Goal: Transaction & Acquisition: Download file/media

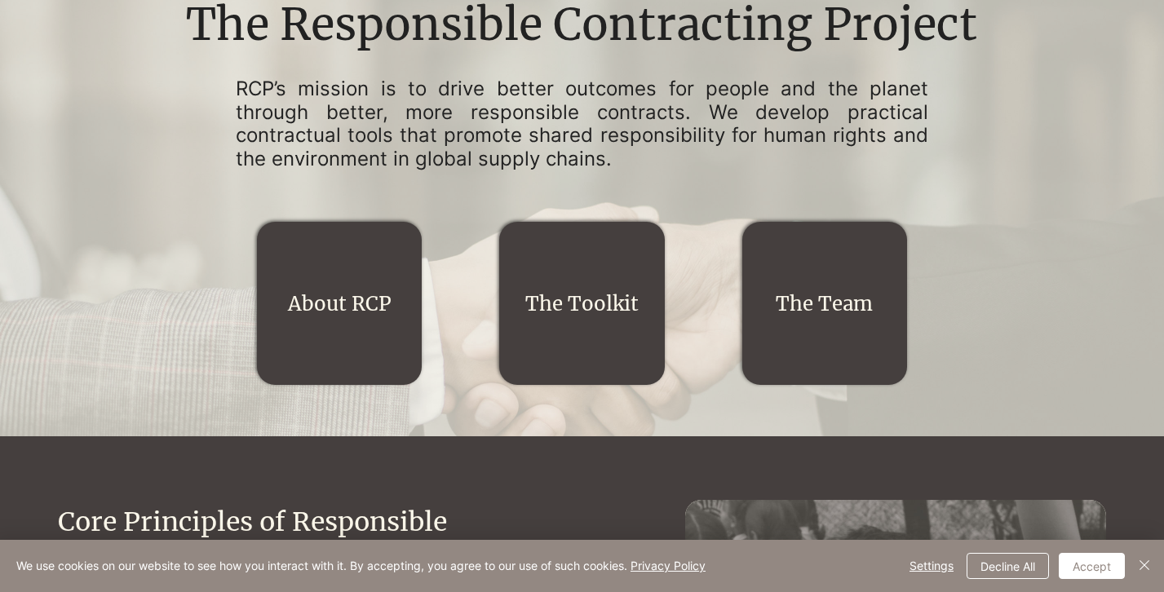
scroll to position [193, 0]
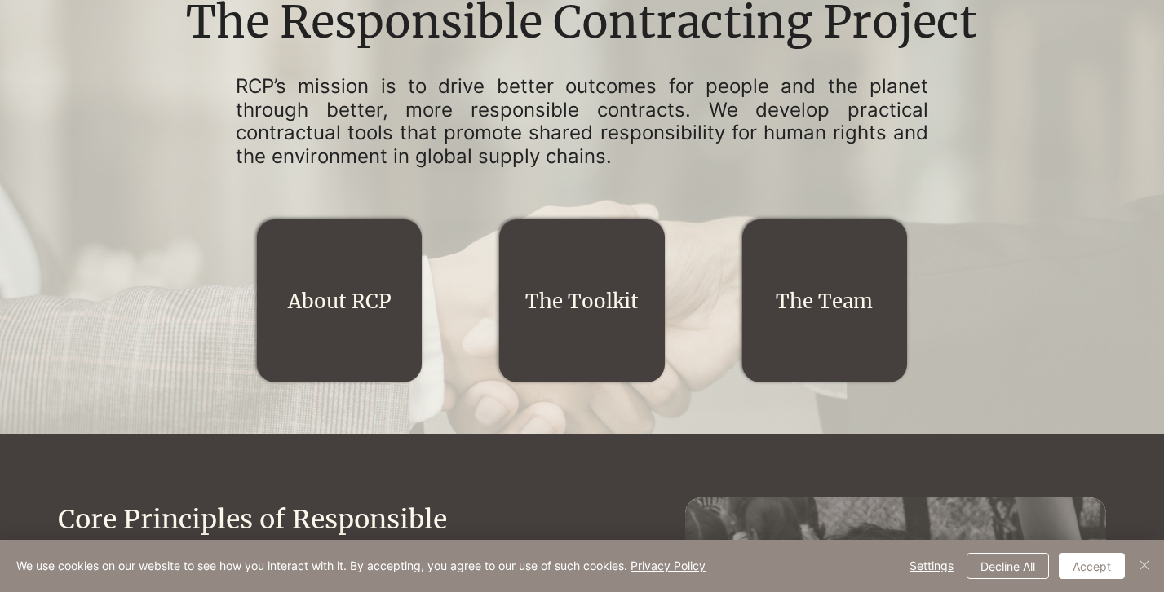
click at [1139, 564] on img "Close" at bounding box center [1145, 566] width 20 height 20
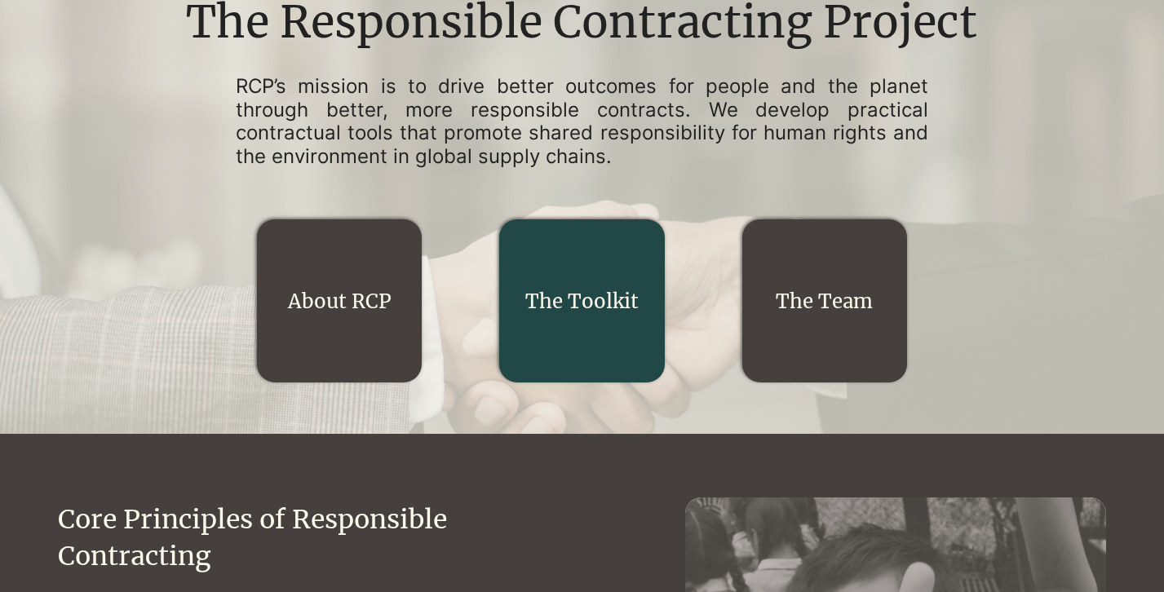
click at [644, 345] on div "main content" at bounding box center [581, 300] width 165 height 163
click at [591, 292] on link "The Toolkit" at bounding box center [581, 301] width 113 height 25
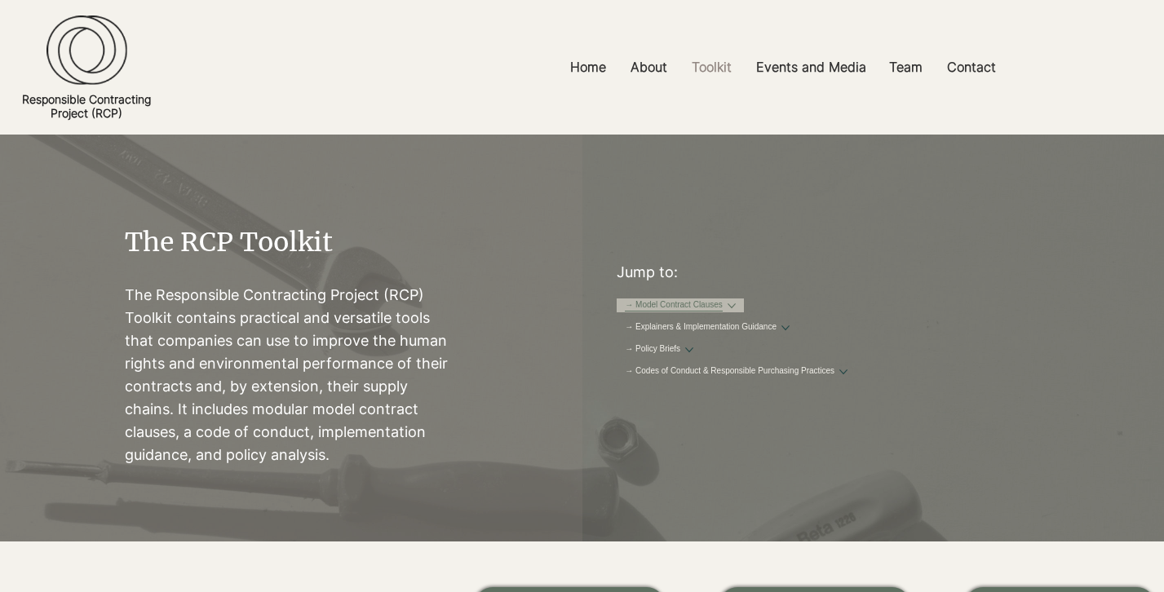
click at [736, 310] on button "More → Model Contract Clauses pages" at bounding box center [732, 306] width 8 height 8
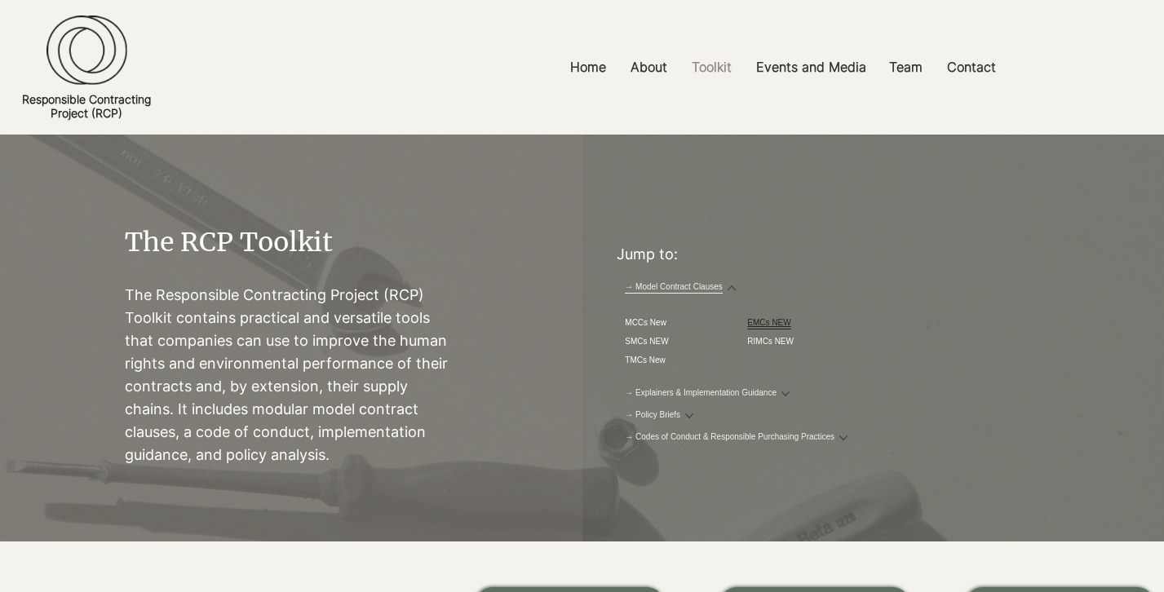
click at [791, 317] on span "EMCs NEW" at bounding box center [768, 323] width 43 height 12
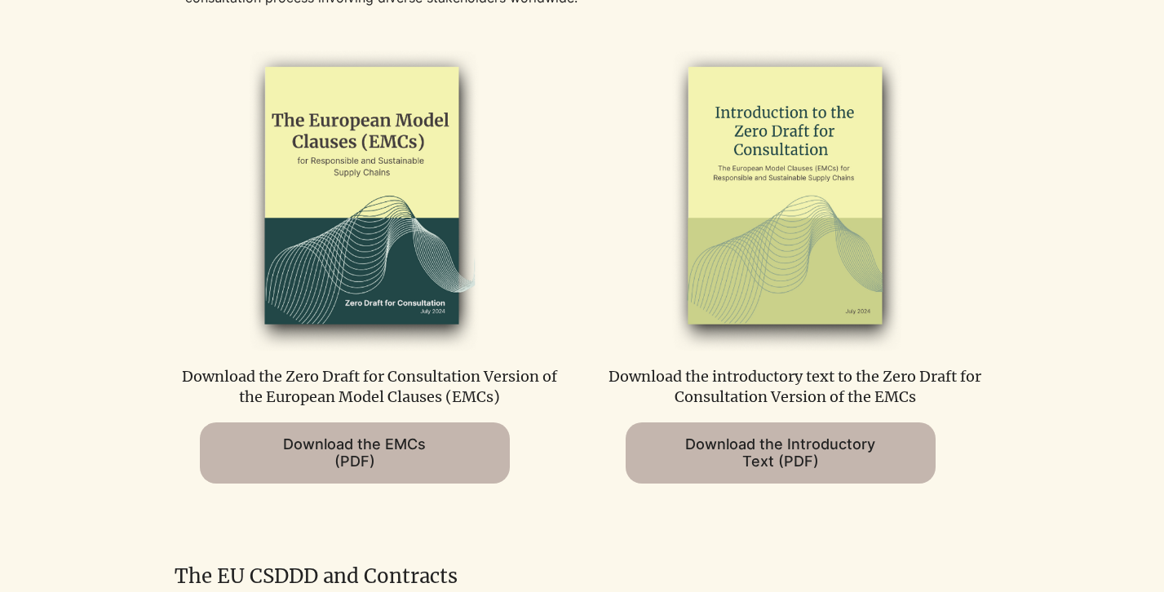
scroll to position [899, 0]
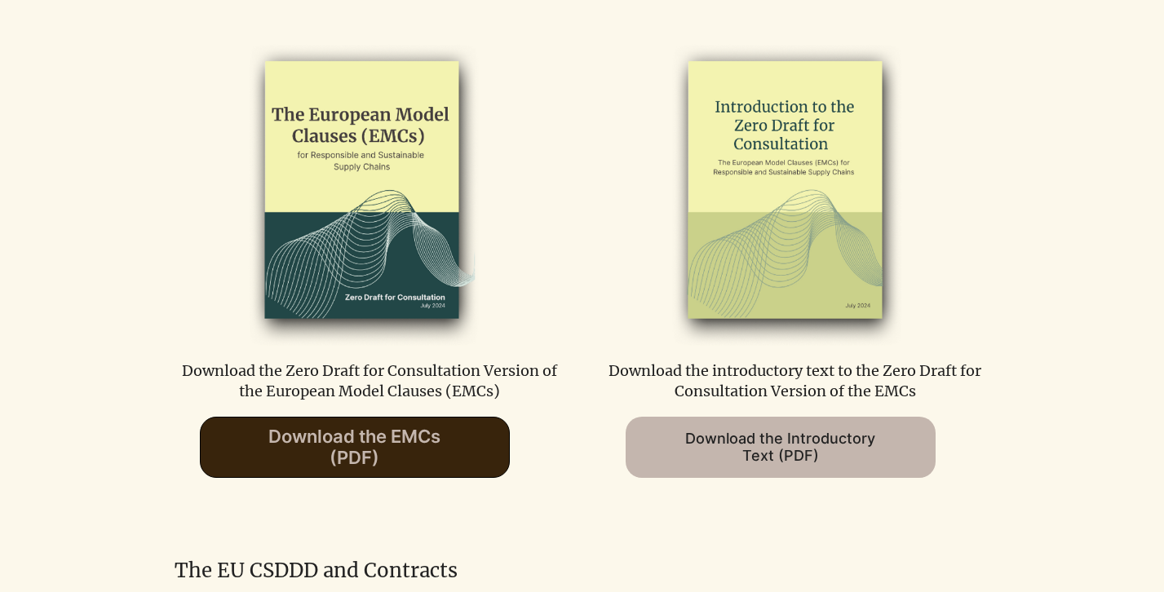
click at [409, 440] on span "Download the EMCs (PDF)" at bounding box center [354, 447] width 172 height 42
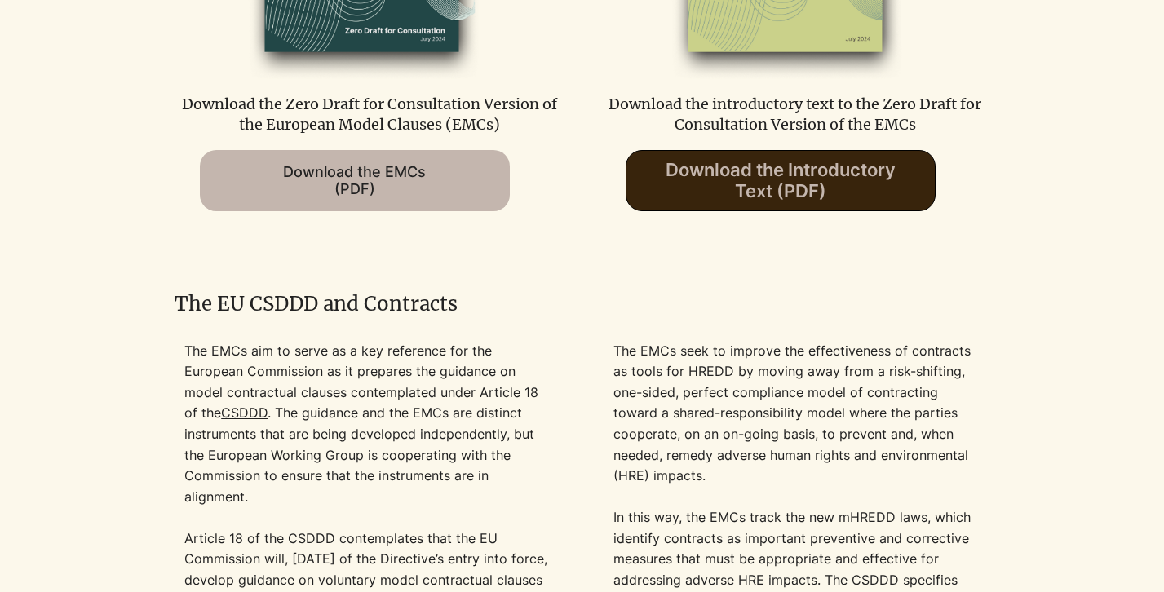
scroll to position [1248, 0]
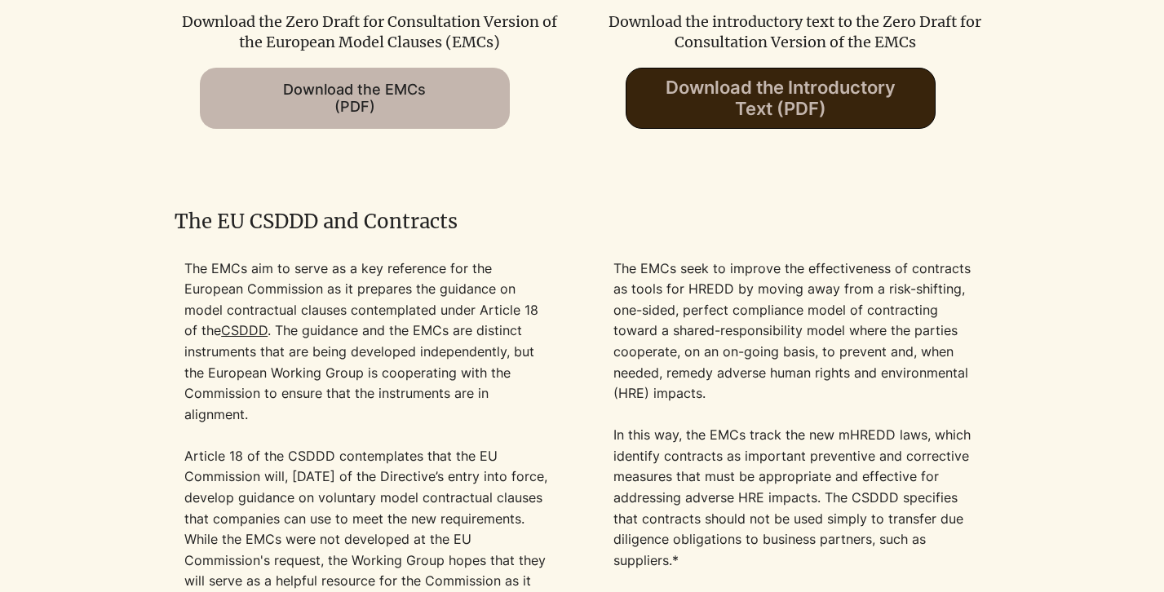
click at [726, 74] on span "Download the Introductory Text (PDF)" at bounding box center [781, 99] width 309 height 60
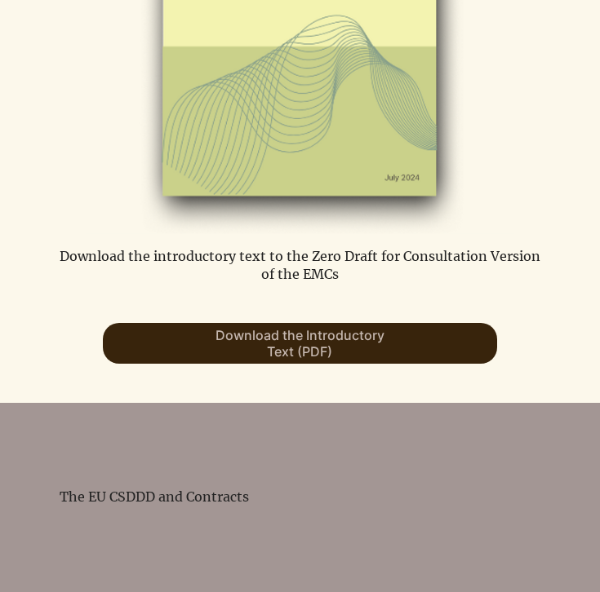
scroll to position [2225, 0]
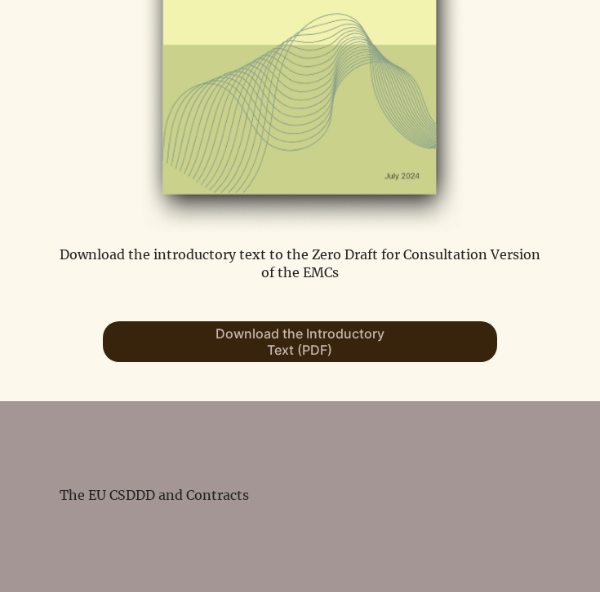
click at [360, 338] on span "Download the Introductory Text (PDF)" at bounding box center [299, 342] width 169 height 33
